Goal: Subscribe to service/newsletter

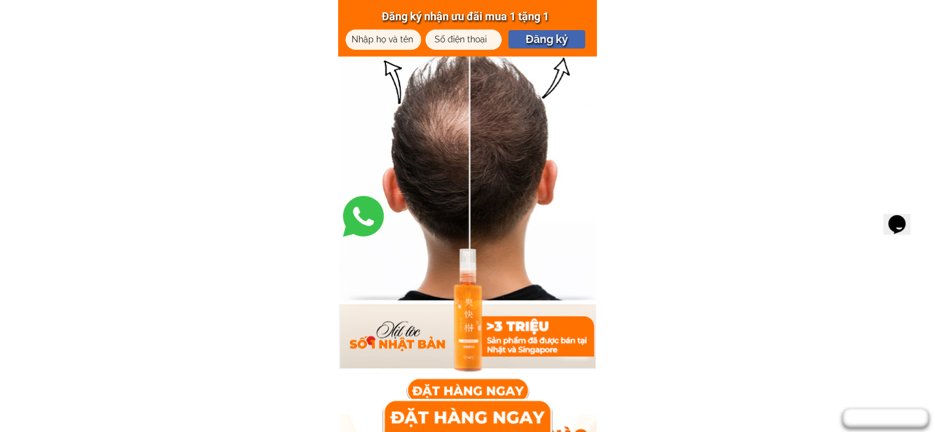
scroll to position [1045, 0]
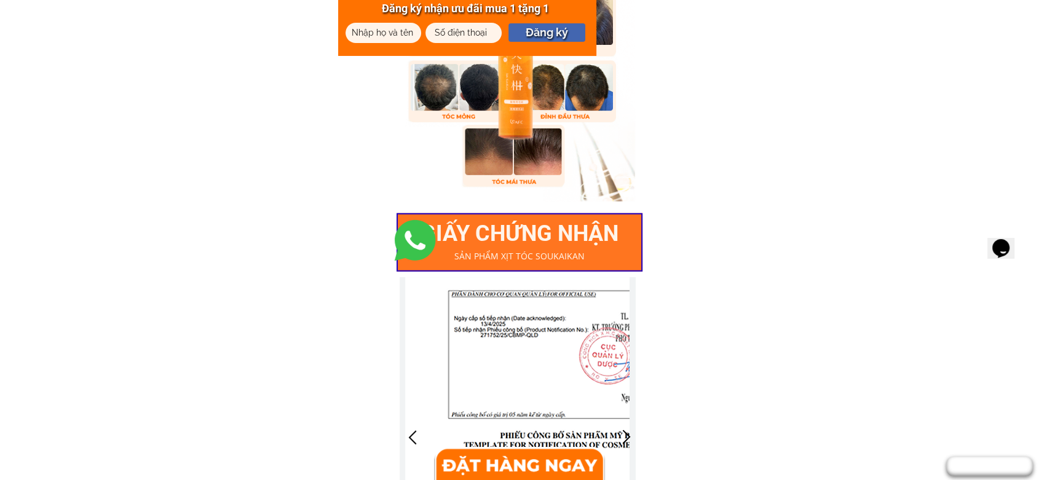
scroll to position [3286, 0]
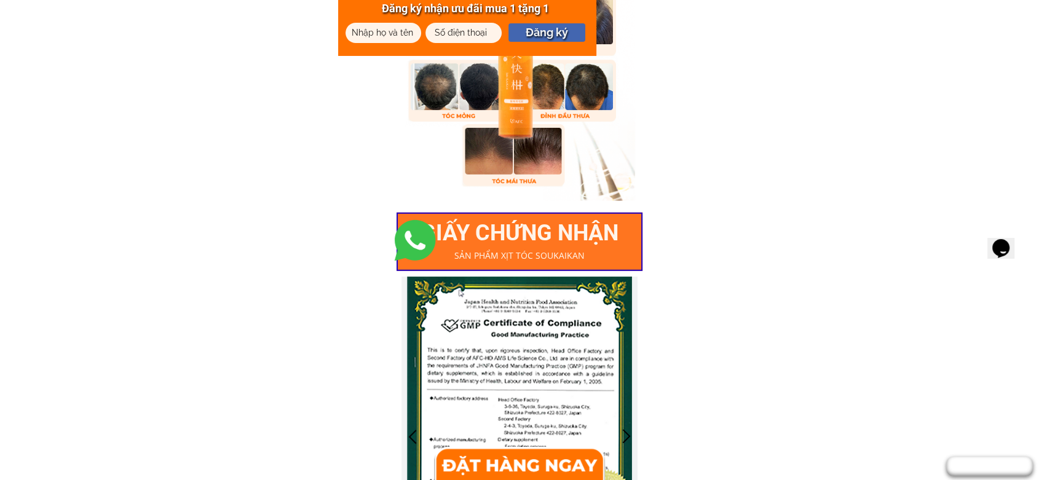
drag, startPoint x: 557, startPoint y: 368, endPoint x: 533, endPoint y: 373, distance: 25.1
click at [533, 373] on div at bounding box center [520, 437] width 738 height 320
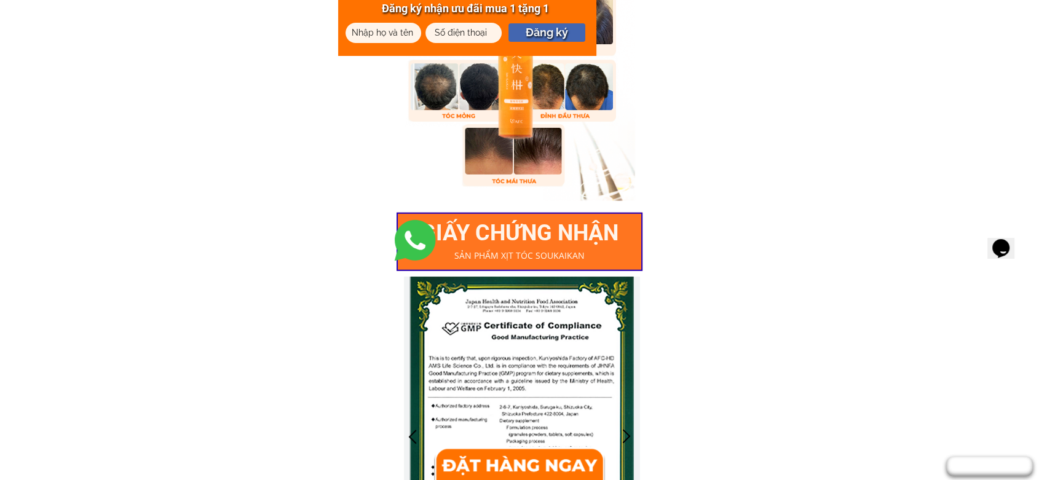
drag, startPoint x: 587, startPoint y: 368, endPoint x: 513, endPoint y: 381, distance: 74.9
click at [513, 381] on div at bounding box center [271, 437] width 738 height 320
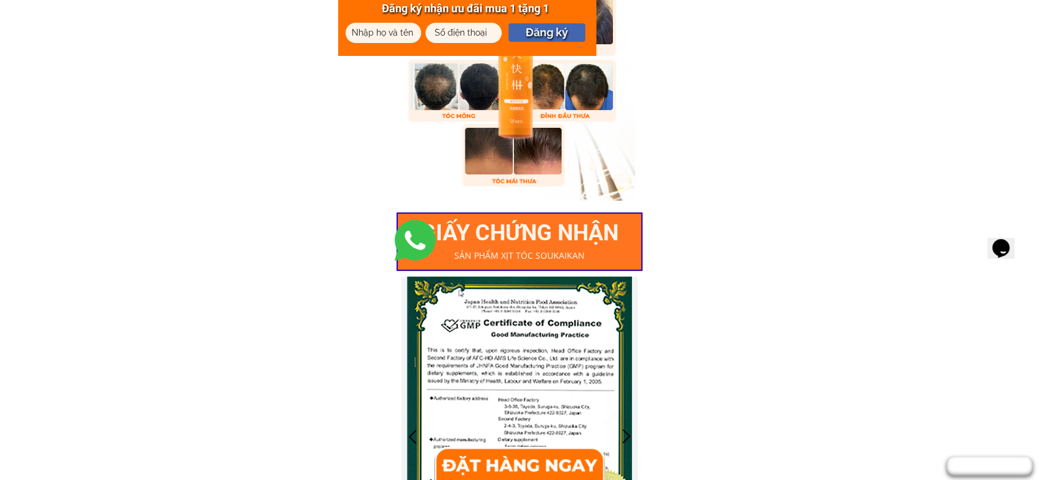
drag, startPoint x: 536, startPoint y: 378, endPoint x: 406, endPoint y: 394, distance: 130.8
click at [381, 394] on div at bounding box center [268, 435] width 225 height 317
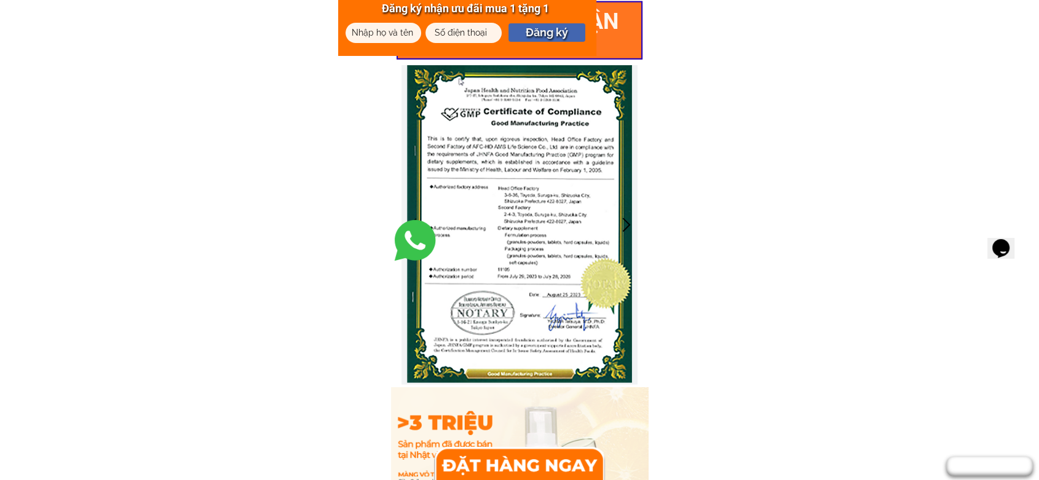
scroll to position [3423, 0]
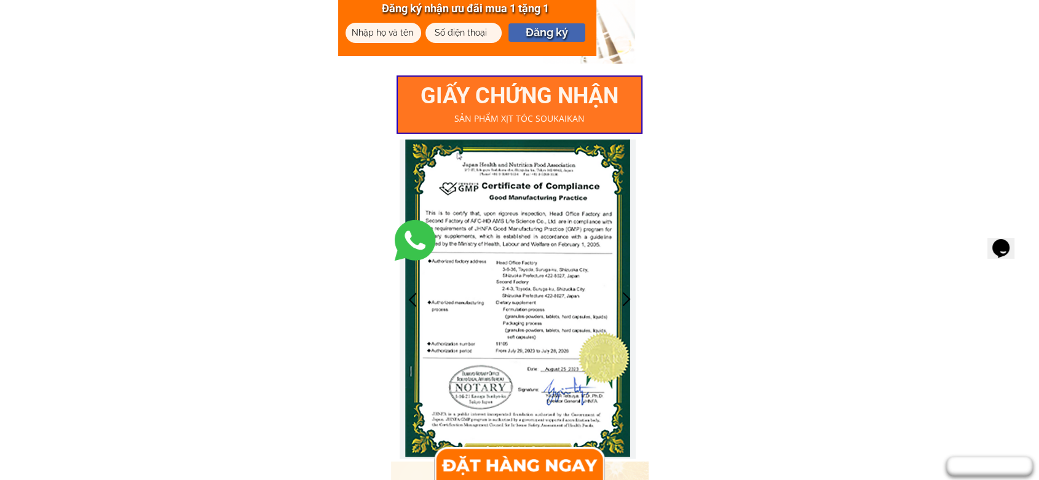
drag, startPoint x: 571, startPoint y: 287, endPoint x: 494, endPoint y: 282, distance: 76.4
click at [494, 282] on div at bounding box center [517, 298] width 225 height 317
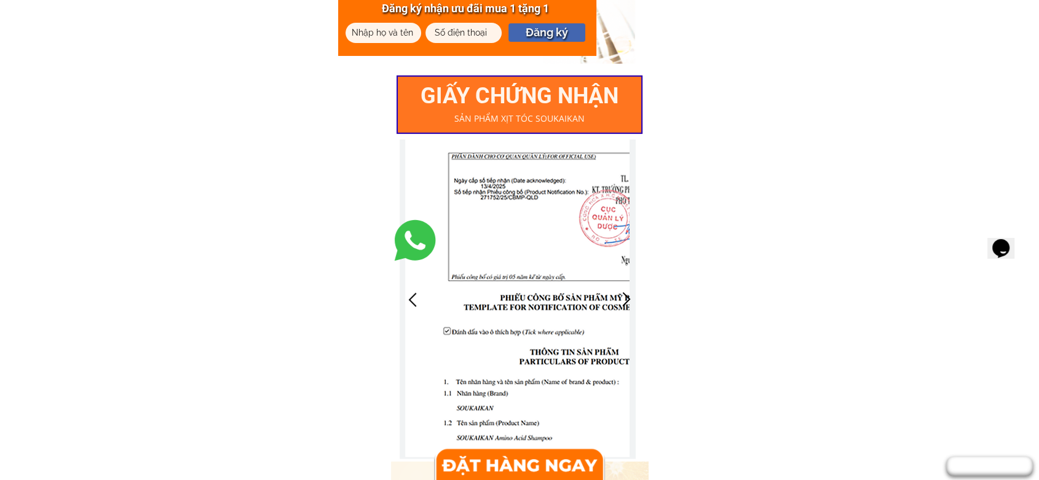
drag, startPoint x: 557, startPoint y: 272, endPoint x: 478, endPoint y: 268, distance: 78.8
click at [462, 272] on div at bounding box center [769, 300] width 738 height 320
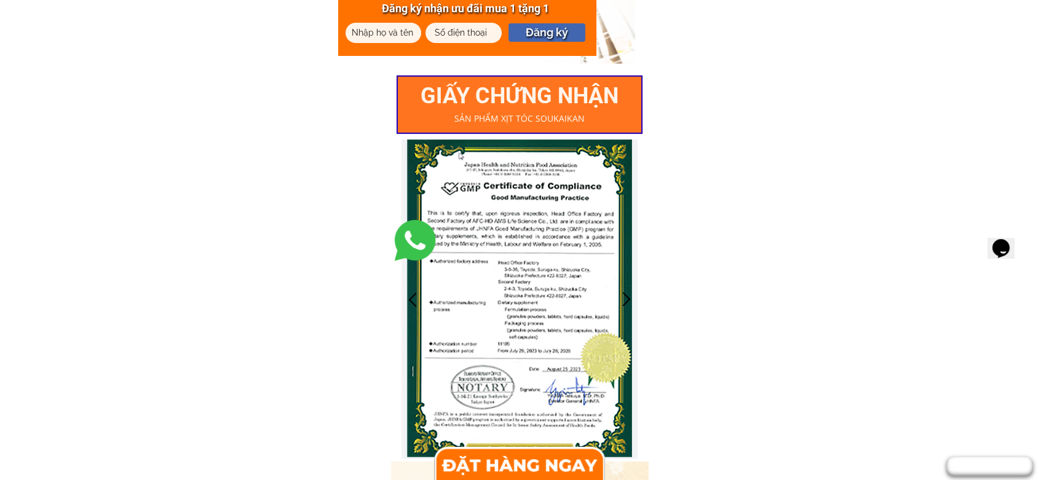
drag, startPoint x: 527, startPoint y: 258, endPoint x: 446, endPoint y: 250, distance: 81.0
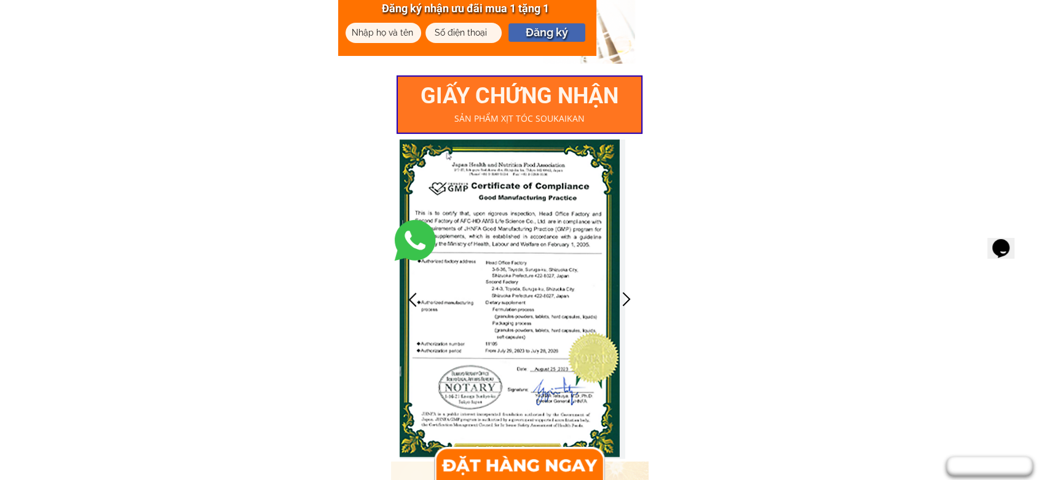
drag, startPoint x: 568, startPoint y: 226, endPoint x: 430, endPoint y: 234, distance: 137.9
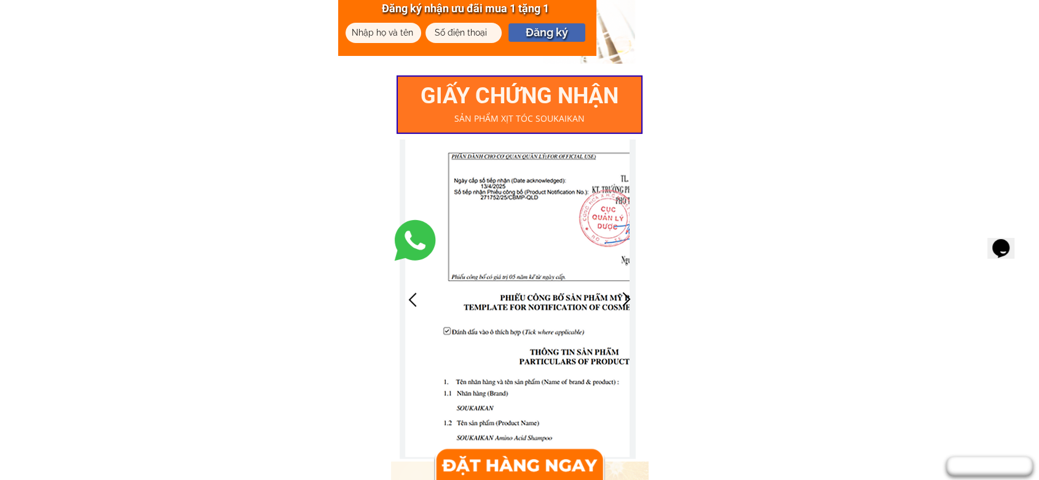
drag, startPoint x: 589, startPoint y: 233, endPoint x: 443, endPoint y: 233, distance: 146.4
click at [443, 233] on div at bounding box center [769, 300] width 738 height 320
click at [600, 225] on div at bounding box center [517, 298] width 225 height 317
click at [615, 267] on div at bounding box center [517, 298] width 225 height 317
click at [622, 293] on div at bounding box center [627, 300] width 20 height 20
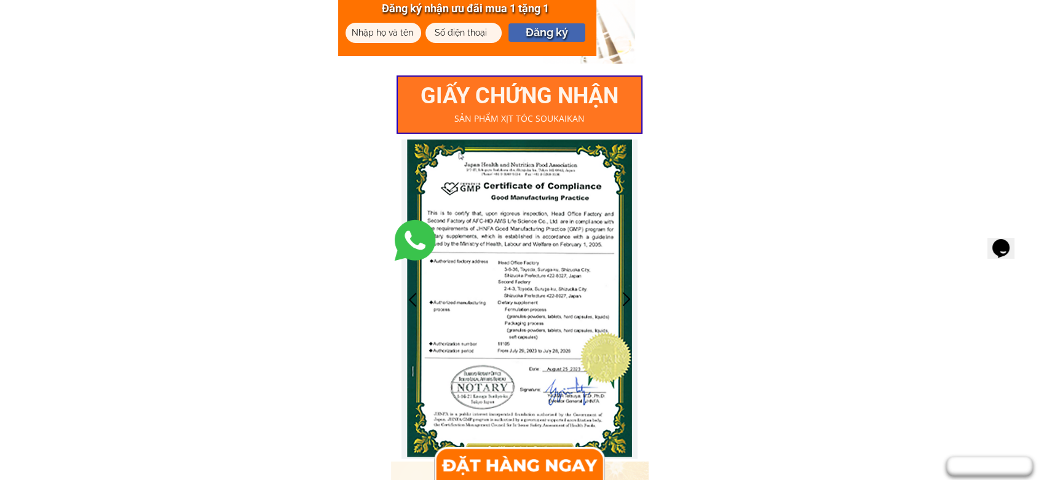
click at [622, 293] on div at bounding box center [627, 300] width 20 height 20
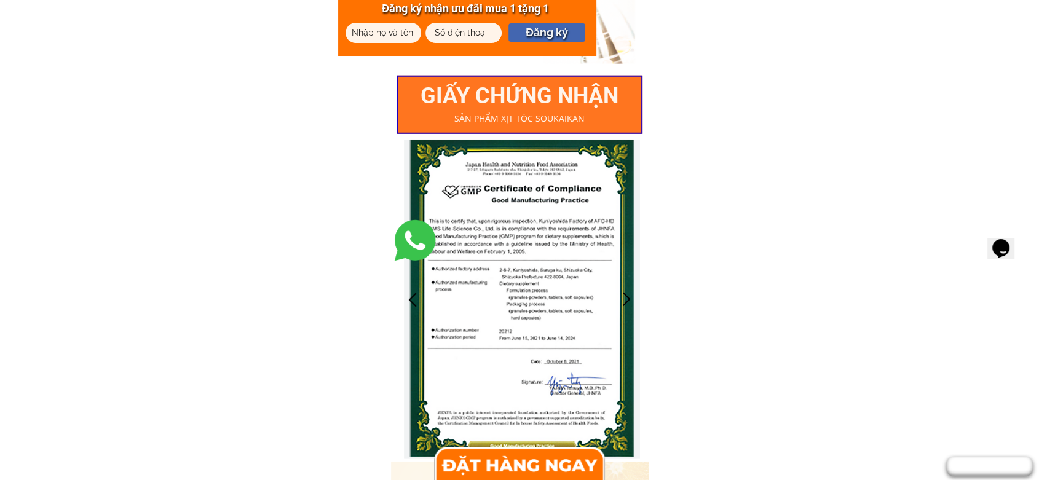
click at [622, 293] on div at bounding box center [627, 300] width 20 height 20
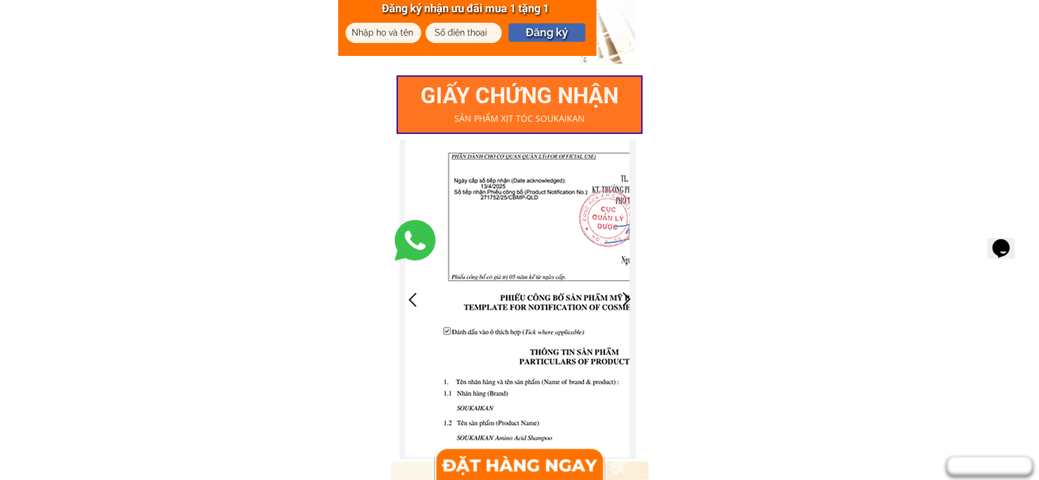
click at [622, 293] on div at bounding box center [627, 300] width 20 height 20
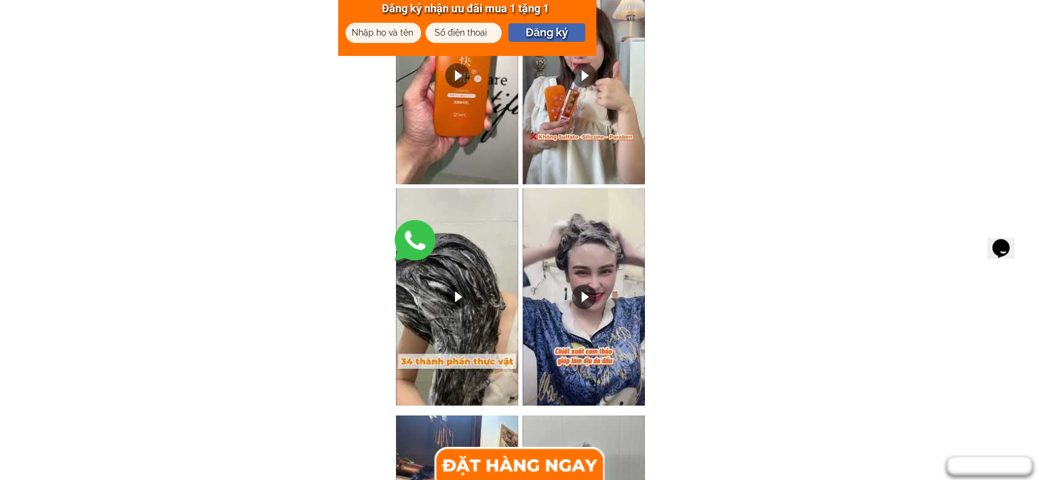
scroll to position [4038, 0]
